Goal: Communication & Community: Answer question/provide support

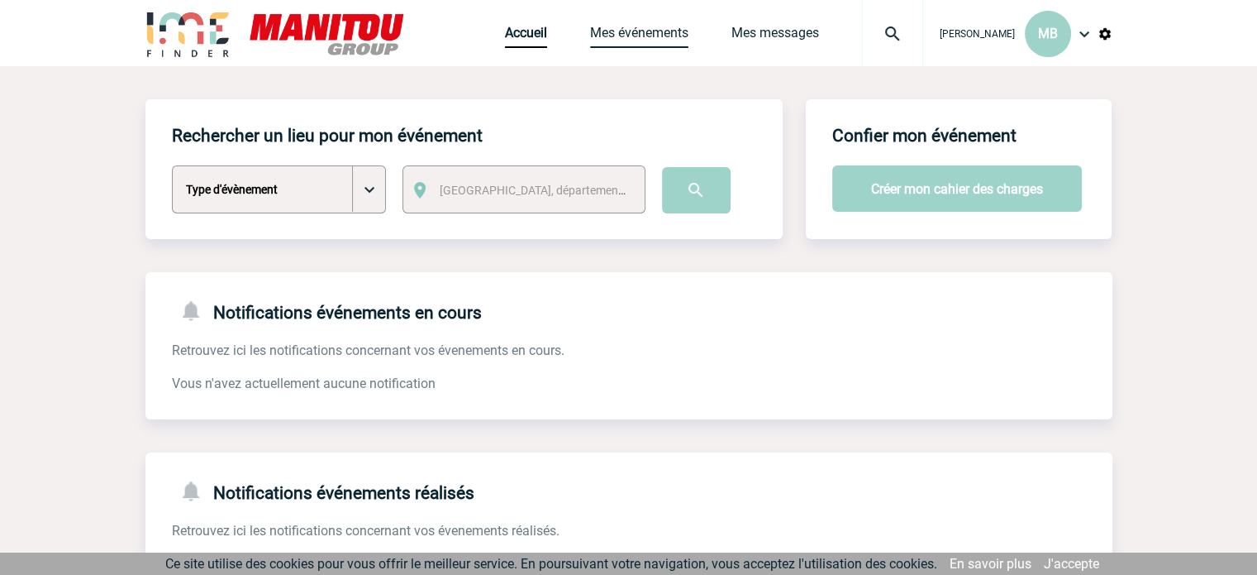
click at [651, 39] on link "Mes événements" at bounding box center [639, 36] width 98 height 23
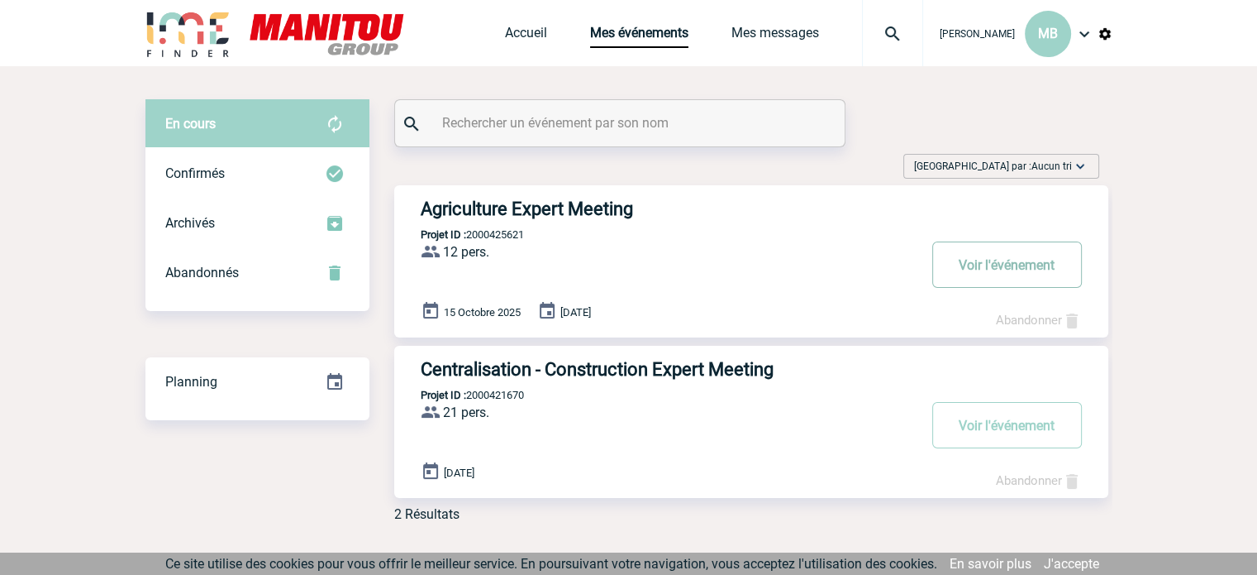
click at [1023, 274] on button "Voir l'événement" at bounding box center [1008, 264] width 150 height 46
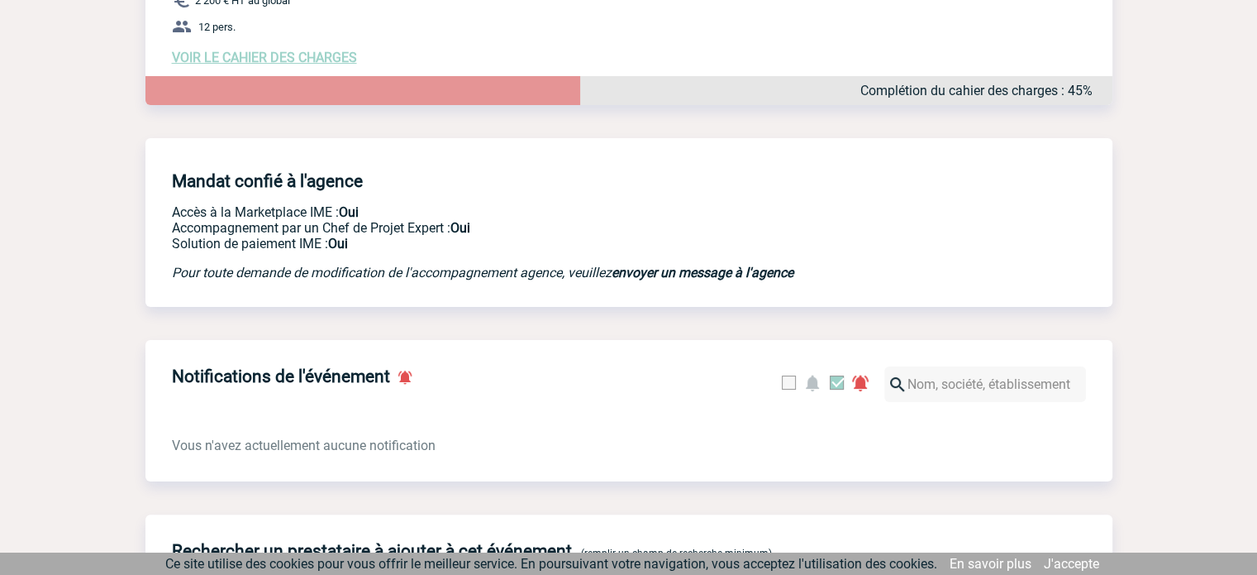
scroll to position [83, 0]
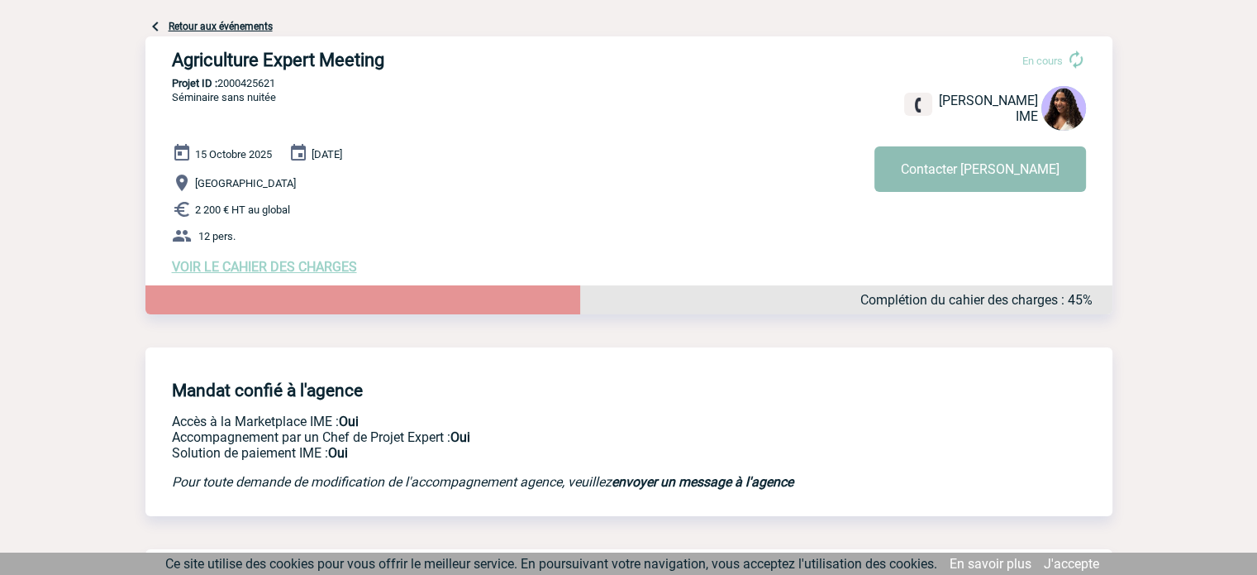
click at [957, 190] on button "Contacter Jessica" at bounding box center [981, 168] width 212 height 45
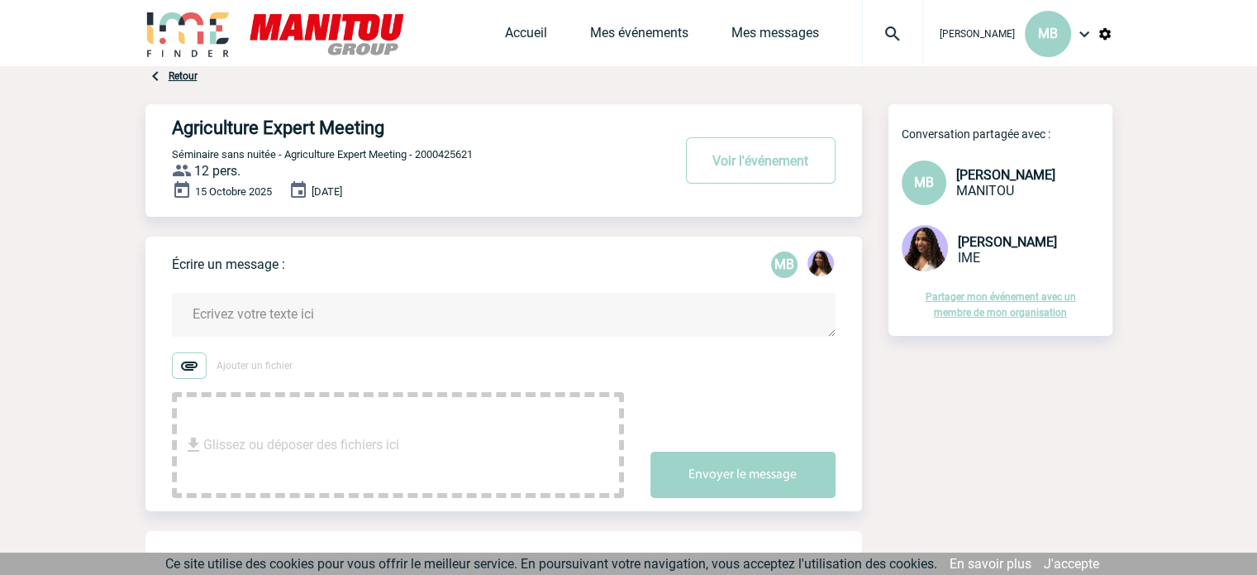
click at [399, 439] on span "Glissez ou déposer des fichiers ici" at bounding box center [301, 444] width 196 height 83
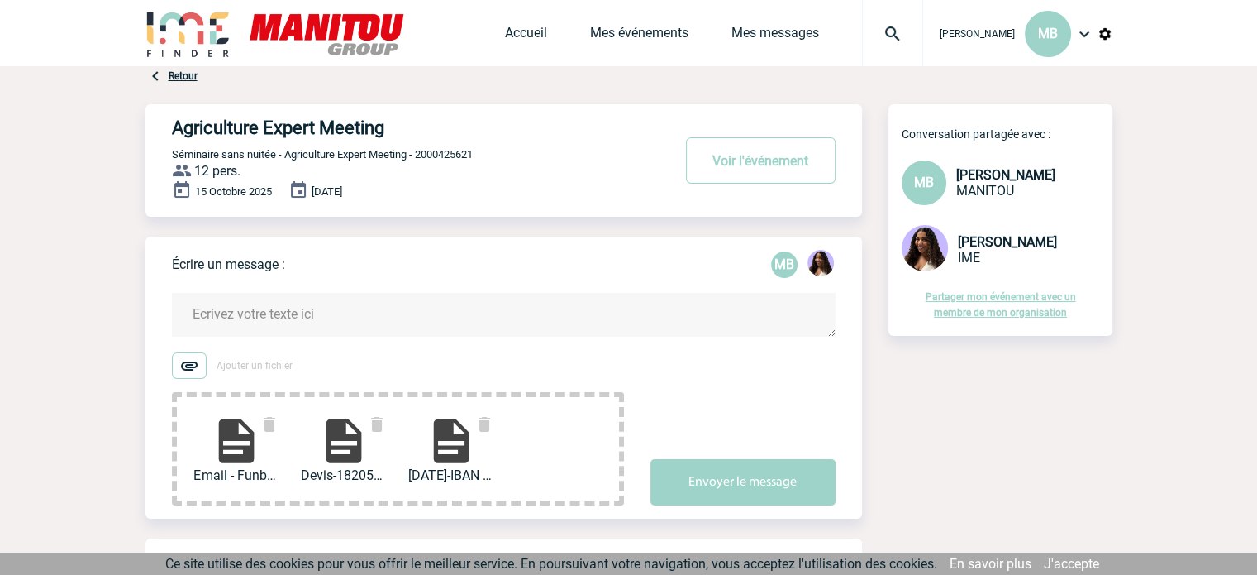
click at [318, 312] on textarea at bounding box center [504, 315] width 664 height 44
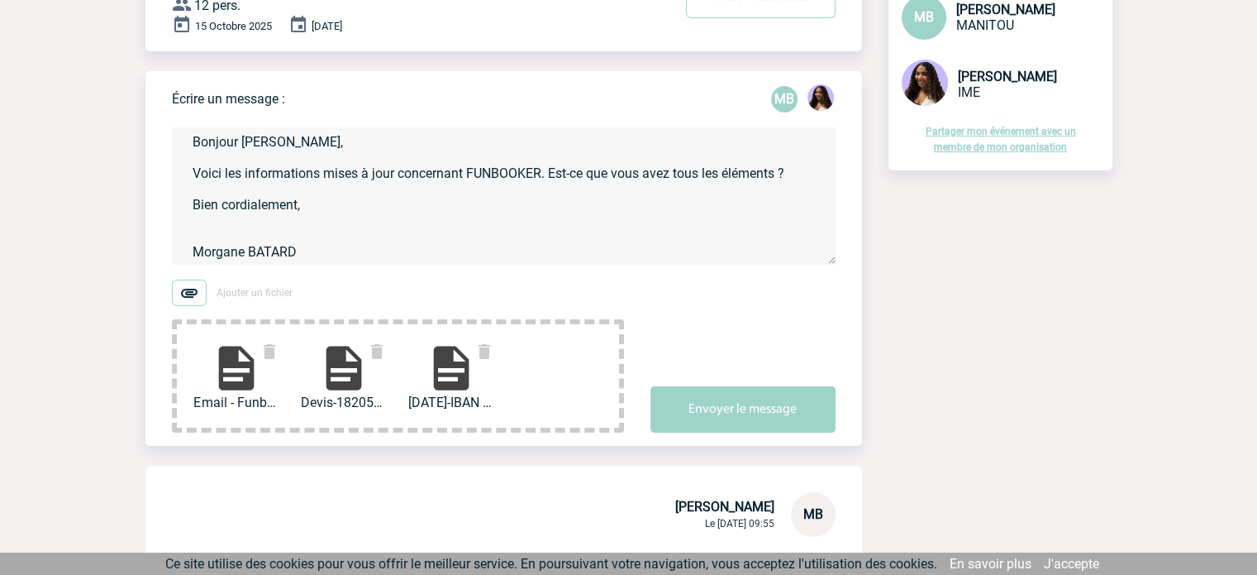
scroll to position [413, 0]
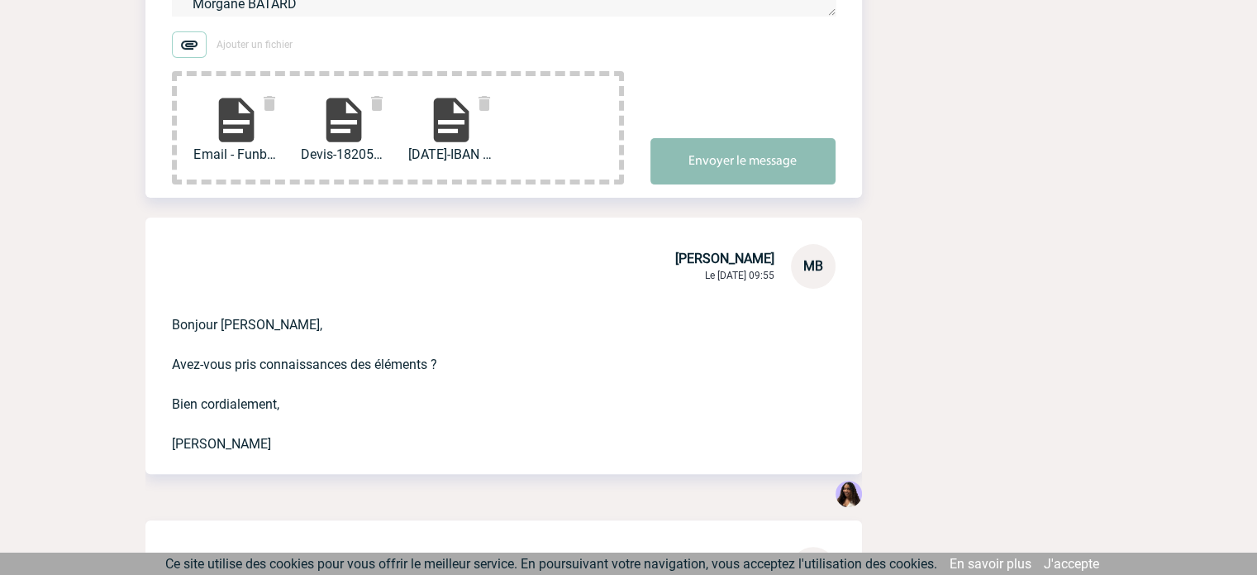
type textarea "Bonjour Jessica, Voici les informations mises à jour concernant FUNBOOKER. Est-…"
click at [718, 169] on button "Envoyer le message" at bounding box center [743, 161] width 185 height 46
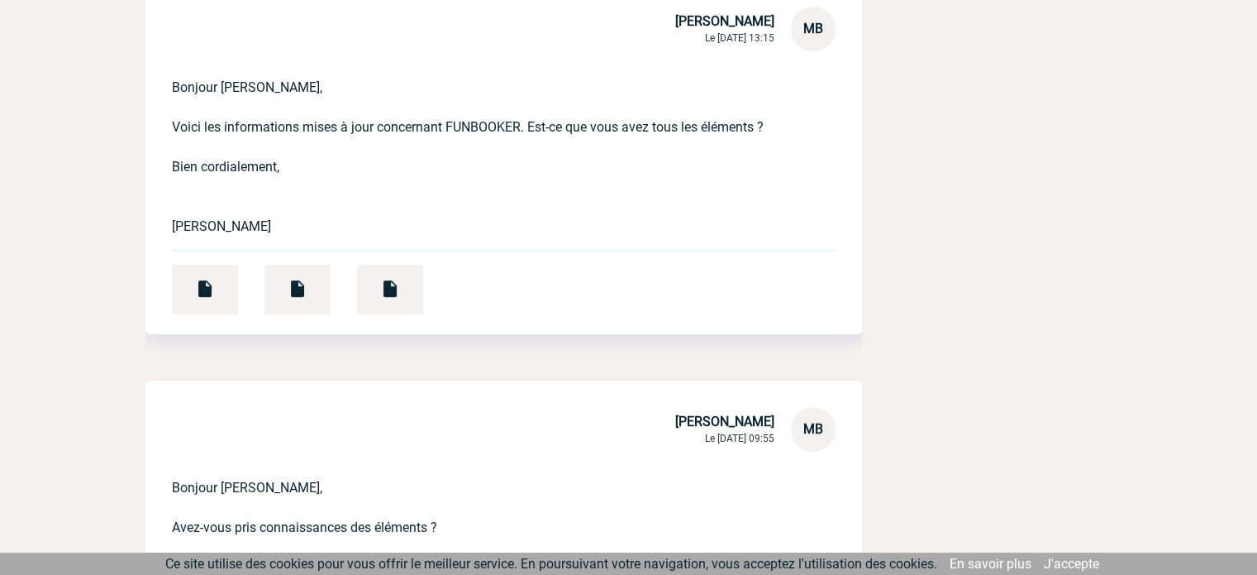
scroll to position [669, 0]
